Goal: Task Accomplishment & Management: Manage account settings

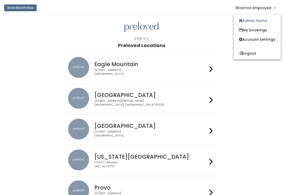
click at [258, 23] on link "Admin Home" at bounding box center [257, 20] width 47 height 9
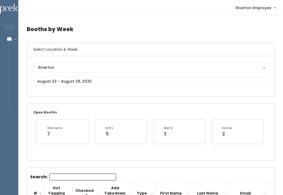
click at [76, 72] on button "Riverton" at bounding box center [150, 68] width 235 height 10
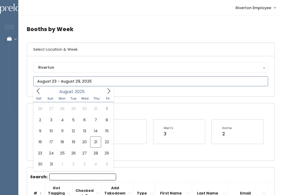
type input "August 16 to August 22"
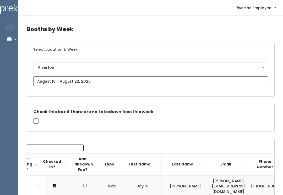
click at [100, 81] on input "text" at bounding box center [150, 82] width 235 height 10
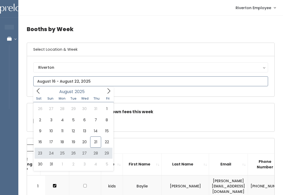
type input "August 23 to August 29"
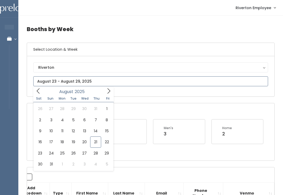
type input "[DATE] to [DATE]"
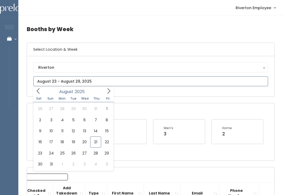
type input "[DATE] to [DATE]"
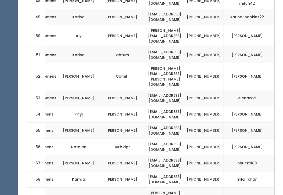
scroll to position [0, 110]
